Goal: Task Accomplishment & Management: Manage account settings

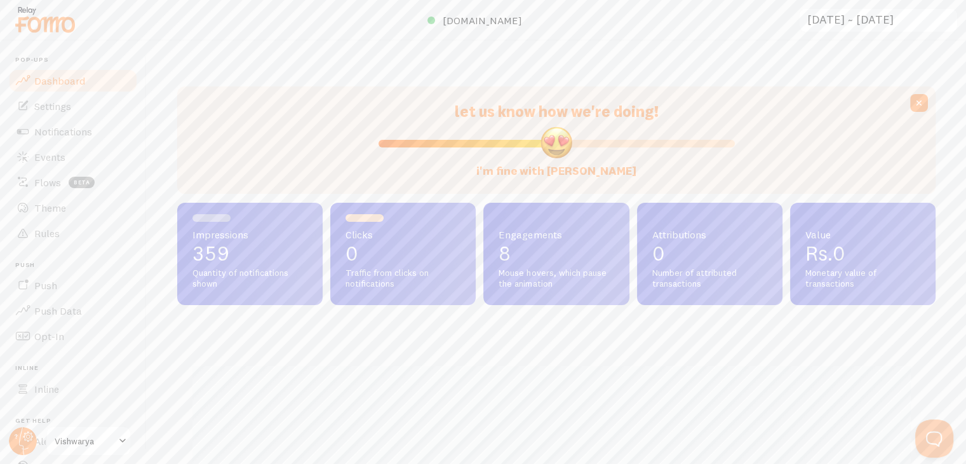
scroll to position [333, 748]
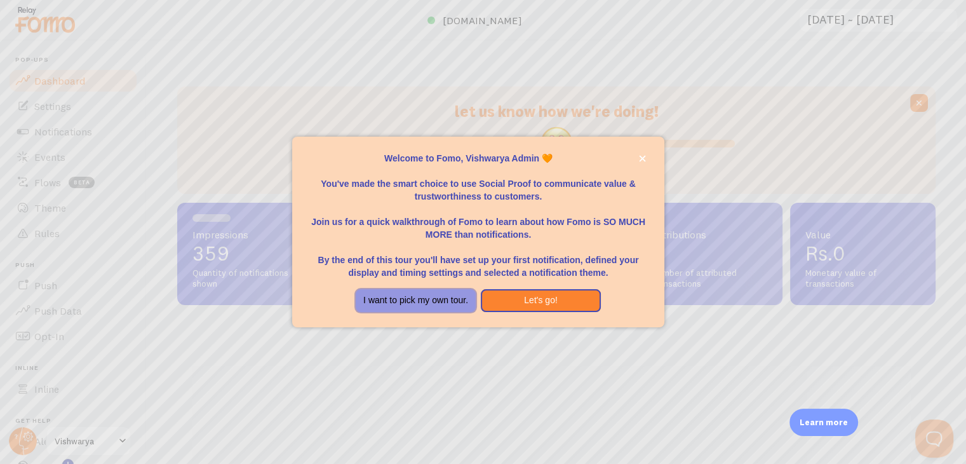
click at [393, 300] on button "I want to pick my own tour." at bounding box center [416, 300] width 120 height 23
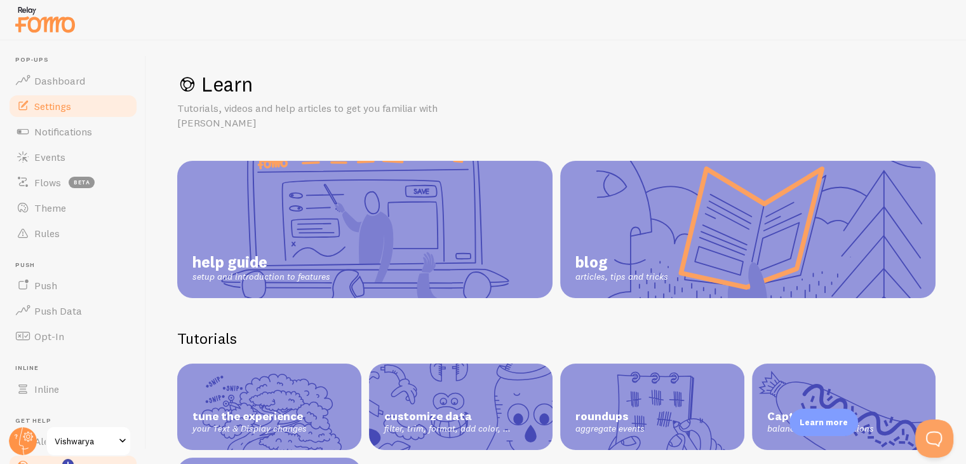
click at [50, 105] on span "Settings" at bounding box center [52, 106] width 37 height 13
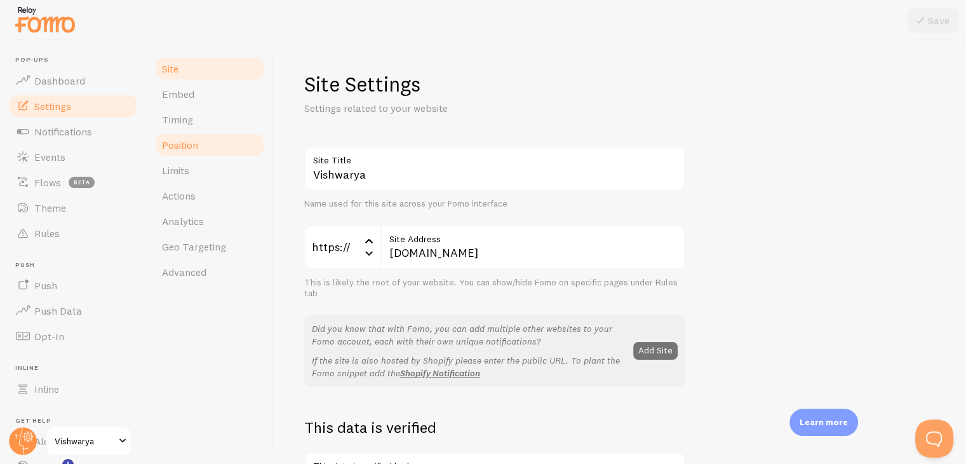
click at [203, 144] on link "Position" at bounding box center [209, 144] width 111 height 25
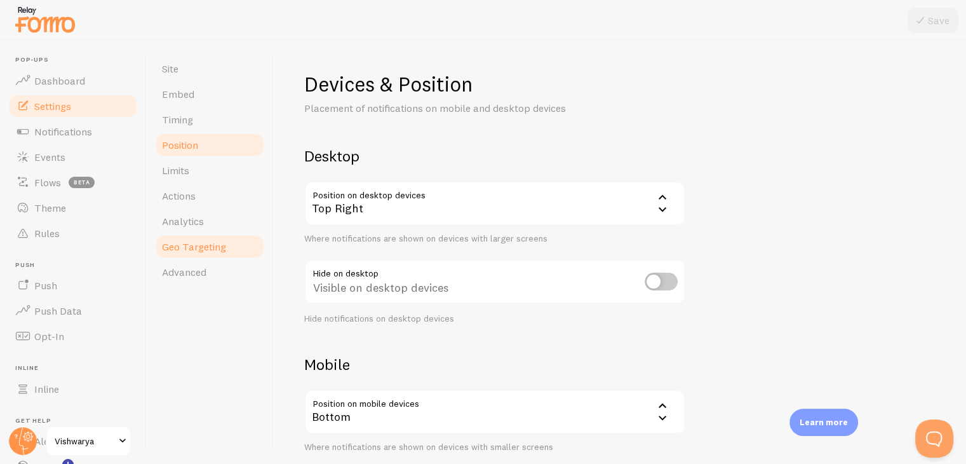
click at [180, 242] on span "Geo Targeting" at bounding box center [194, 246] width 64 height 13
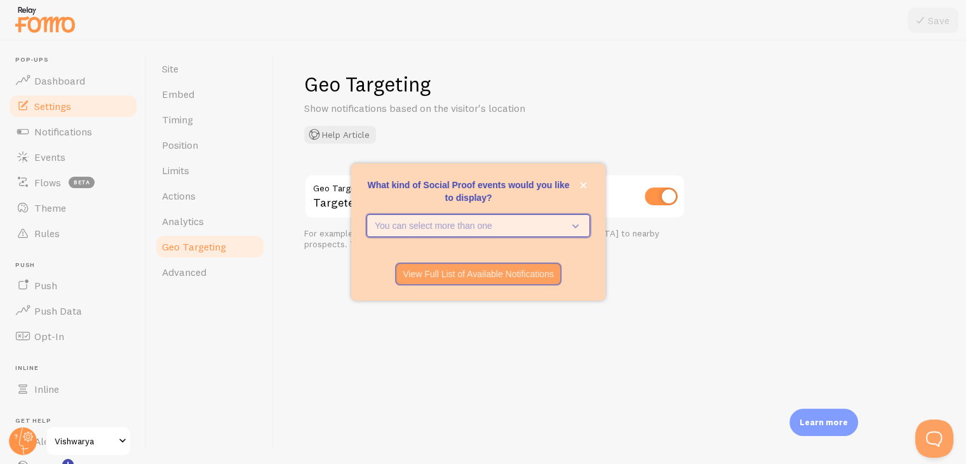
click at [577, 225] on icon "What kind of Social Proof events would you like to display?" at bounding box center [575, 226] width 6 height 4
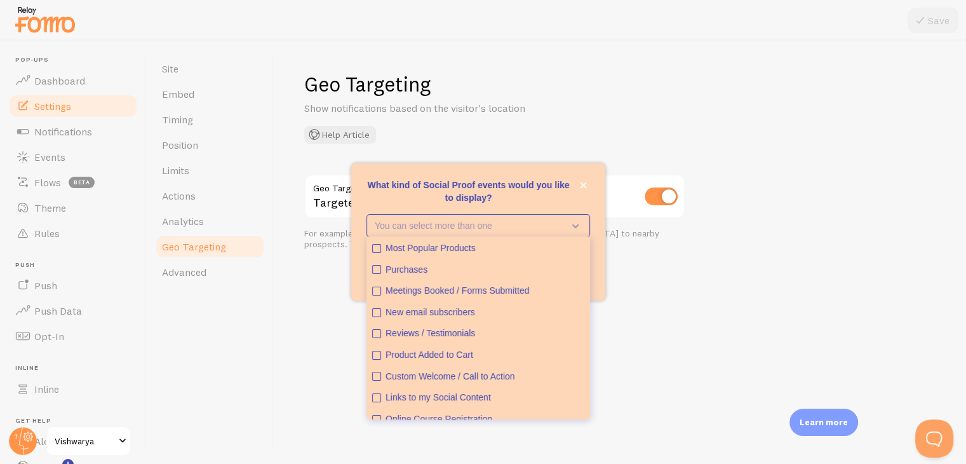
scroll to position [33, 0]
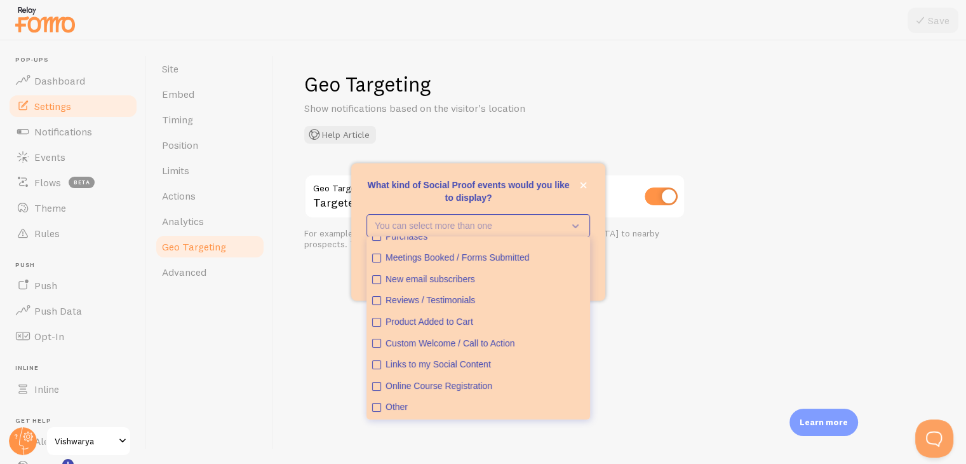
click at [269, 372] on div "Site Embed Timing Position Limits Actions Analytics Geo Targeting Advanced" at bounding box center [210, 252] width 127 height 423
click at [582, 185] on icon "close," at bounding box center [583, 185] width 6 height 6
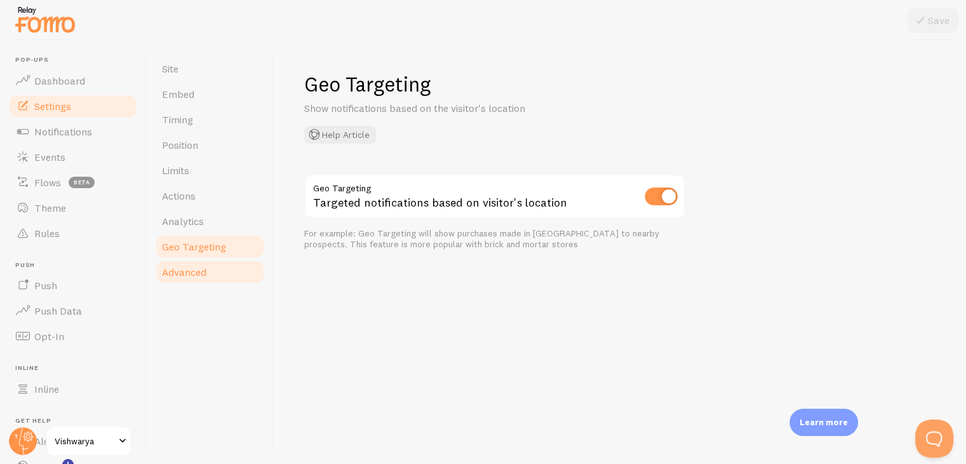
click at [189, 273] on span "Advanced" at bounding box center [184, 271] width 44 height 13
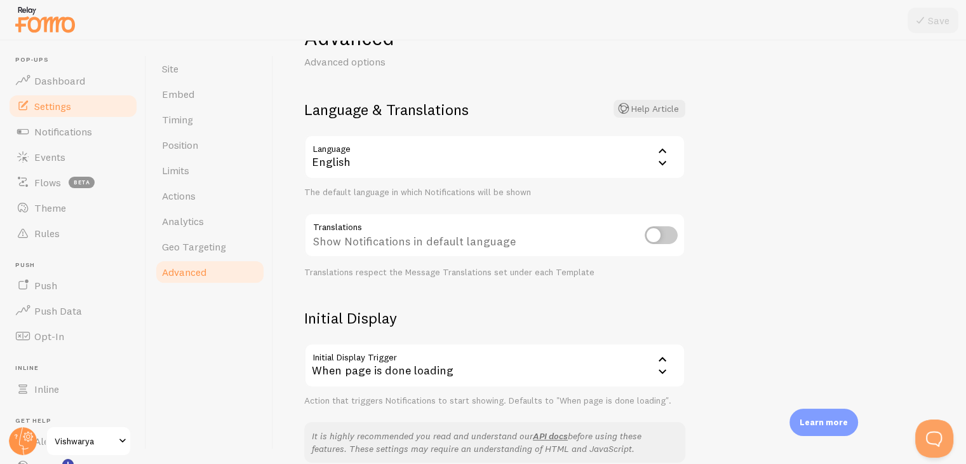
scroll to position [53, 0]
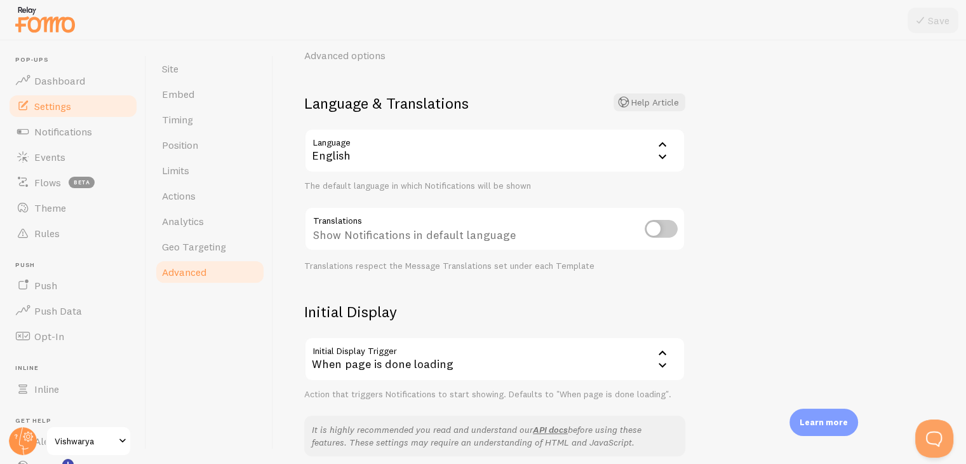
click at [660, 161] on icon at bounding box center [662, 156] width 15 height 15
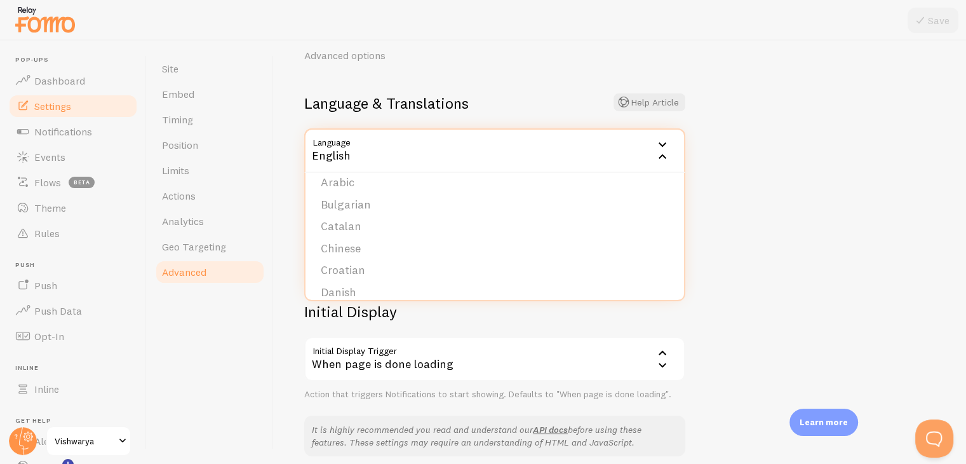
scroll to position [0, 0]
click at [816, 234] on div "Advanced Advanced options Language & Translations Help Article Language en Engl…" at bounding box center [620, 252] width 692 height 423
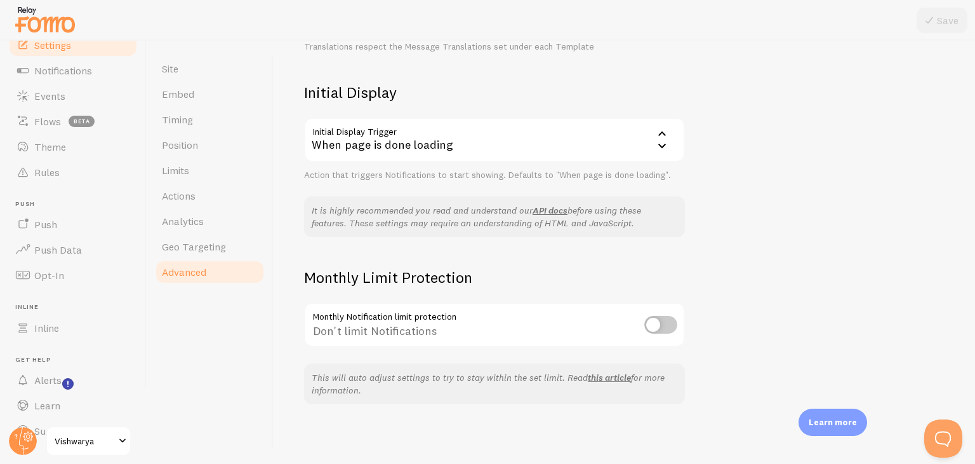
scroll to position [86, 0]
click at [119, 441] on span at bounding box center [122, 440] width 15 height 15
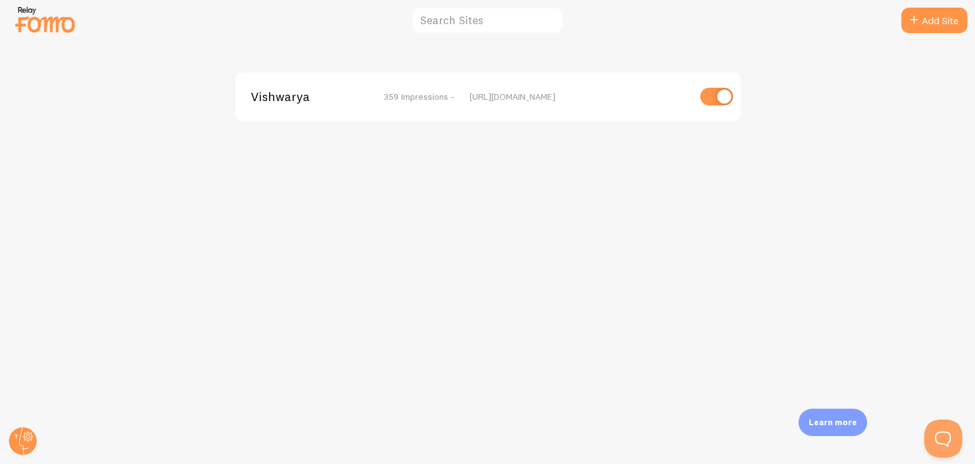
click at [709, 95] on input "checkbox" at bounding box center [716, 97] width 33 height 18
checkbox input "false"
